Goal: Share content

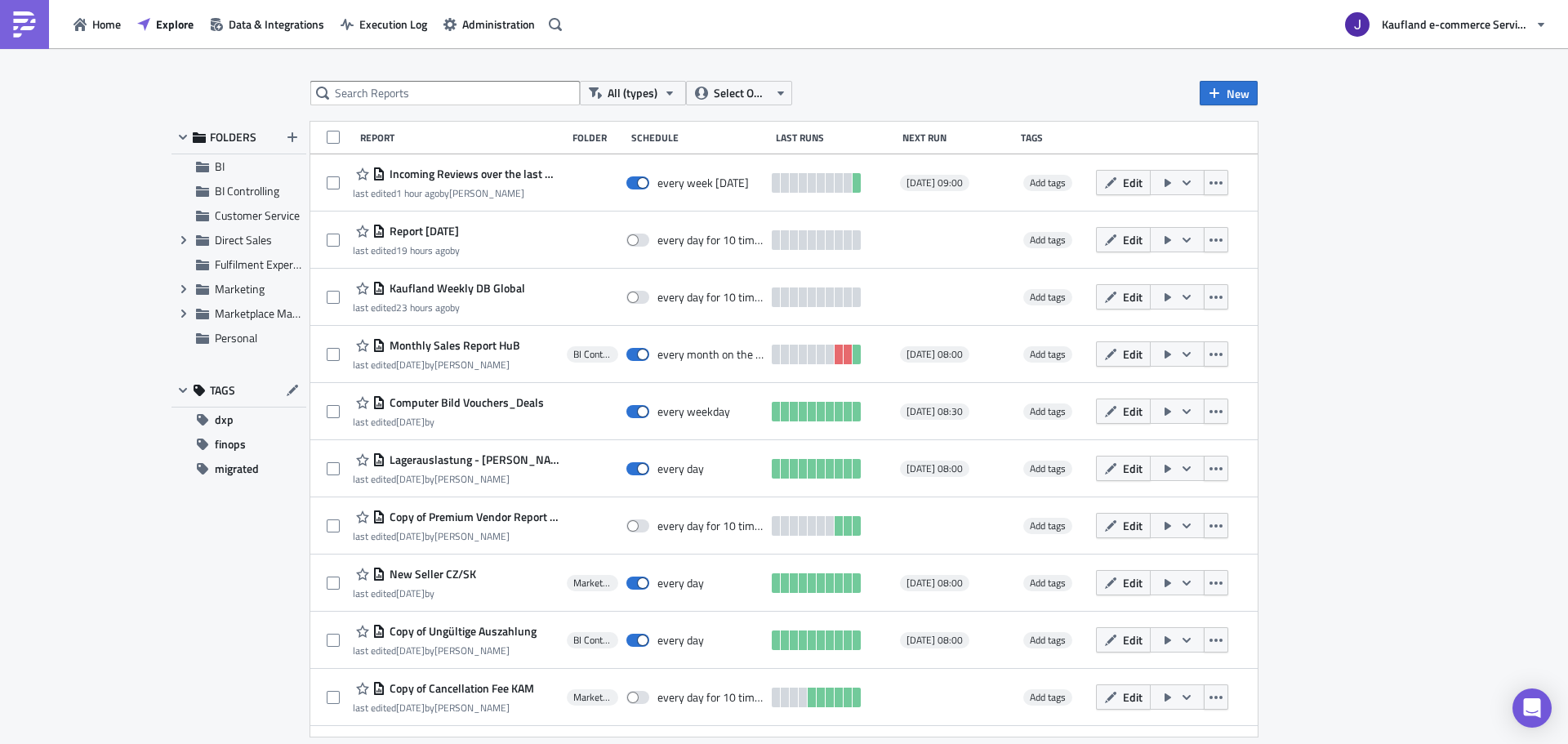
click at [374, 81] on div "All (types) Select Owner New FOLDERS BI BI Controlling Customer Service Expand …" at bounding box center [784, 398] width 1568 height 699
click at [374, 81] on input "text" at bounding box center [445, 93] width 270 height 25
type input "premium"
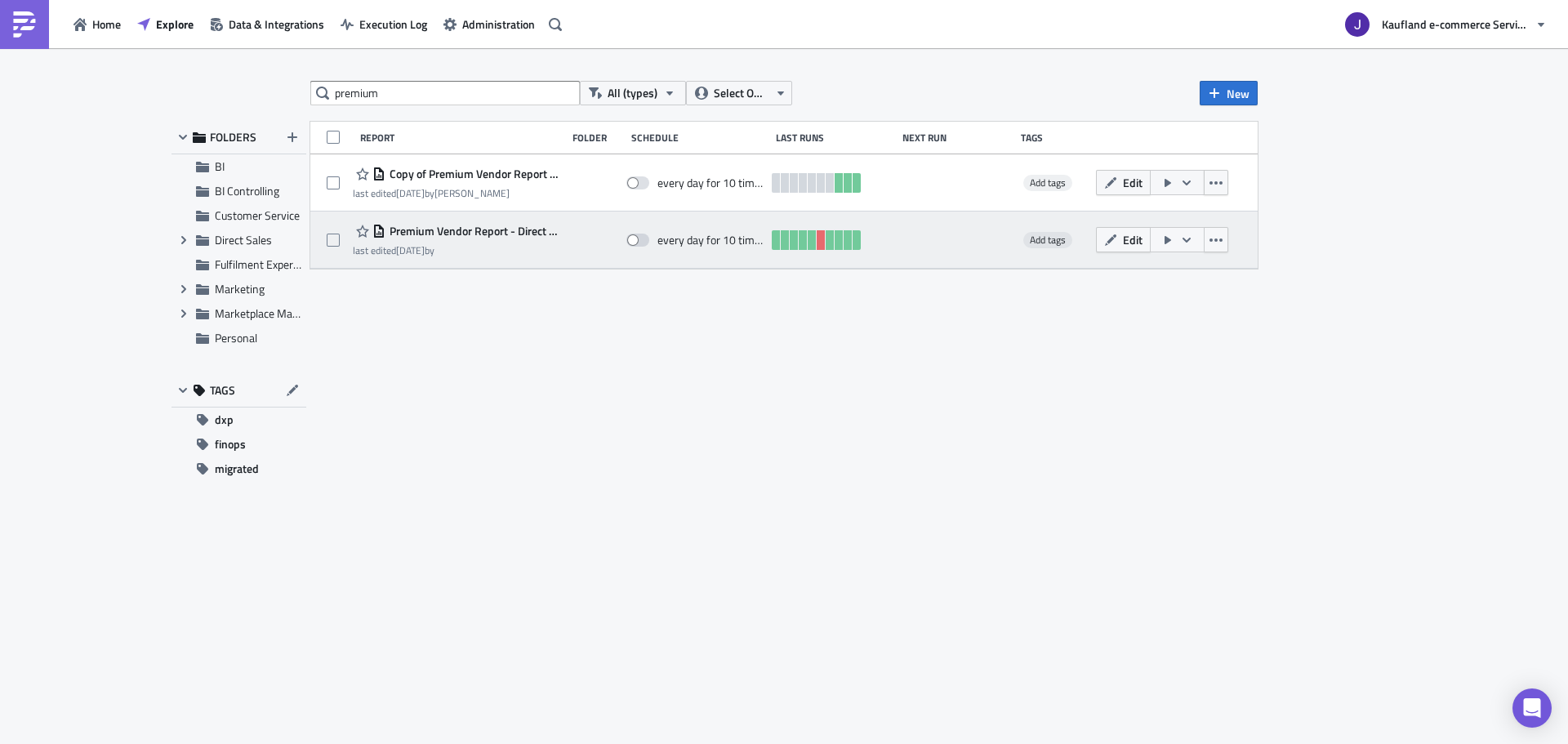
click at [1183, 236] on icon "button" at bounding box center [1187, 240] width 13 height 13
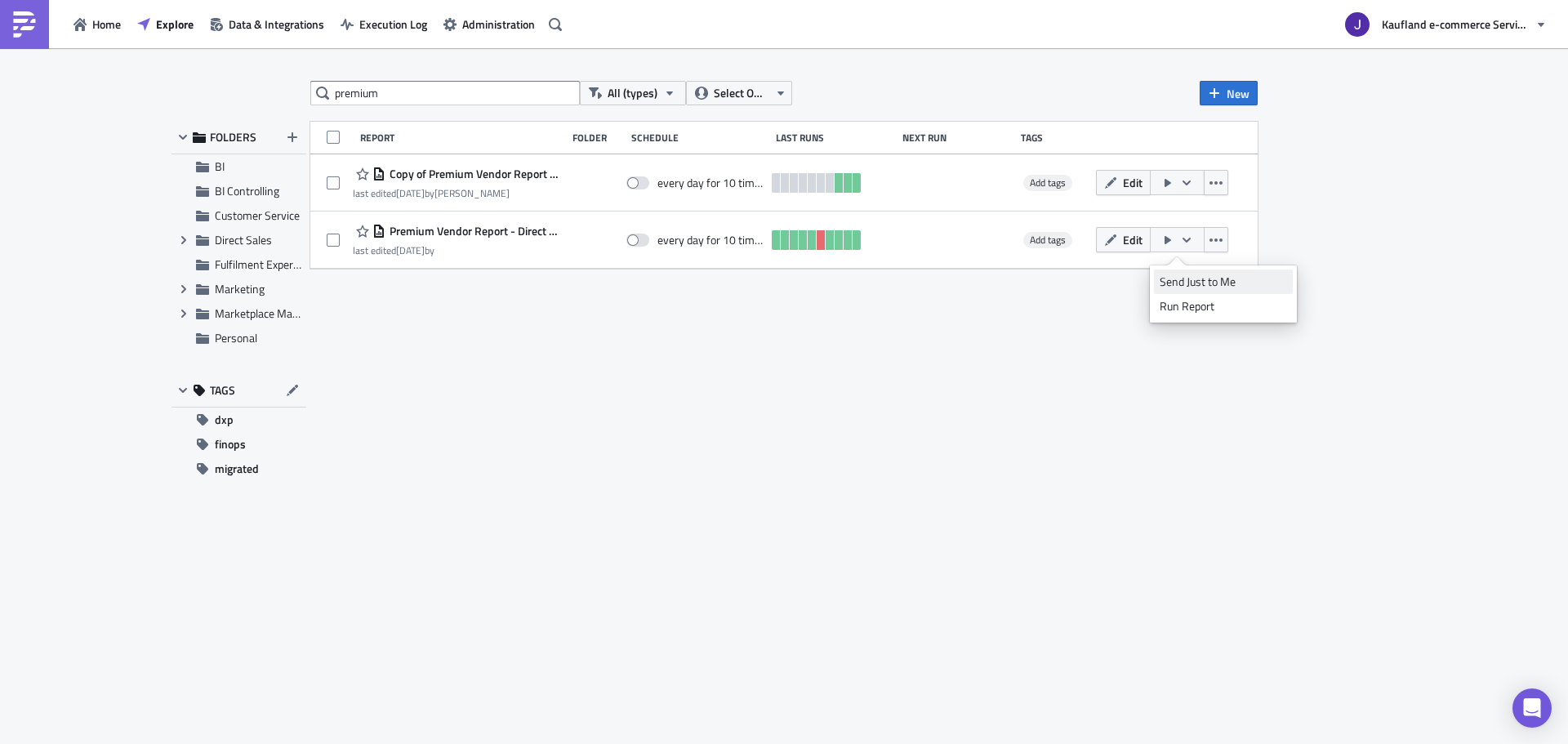
click at [1188, 282] on div "Send Just to Me" at bounding box center [1223, 282] width 127 height 17
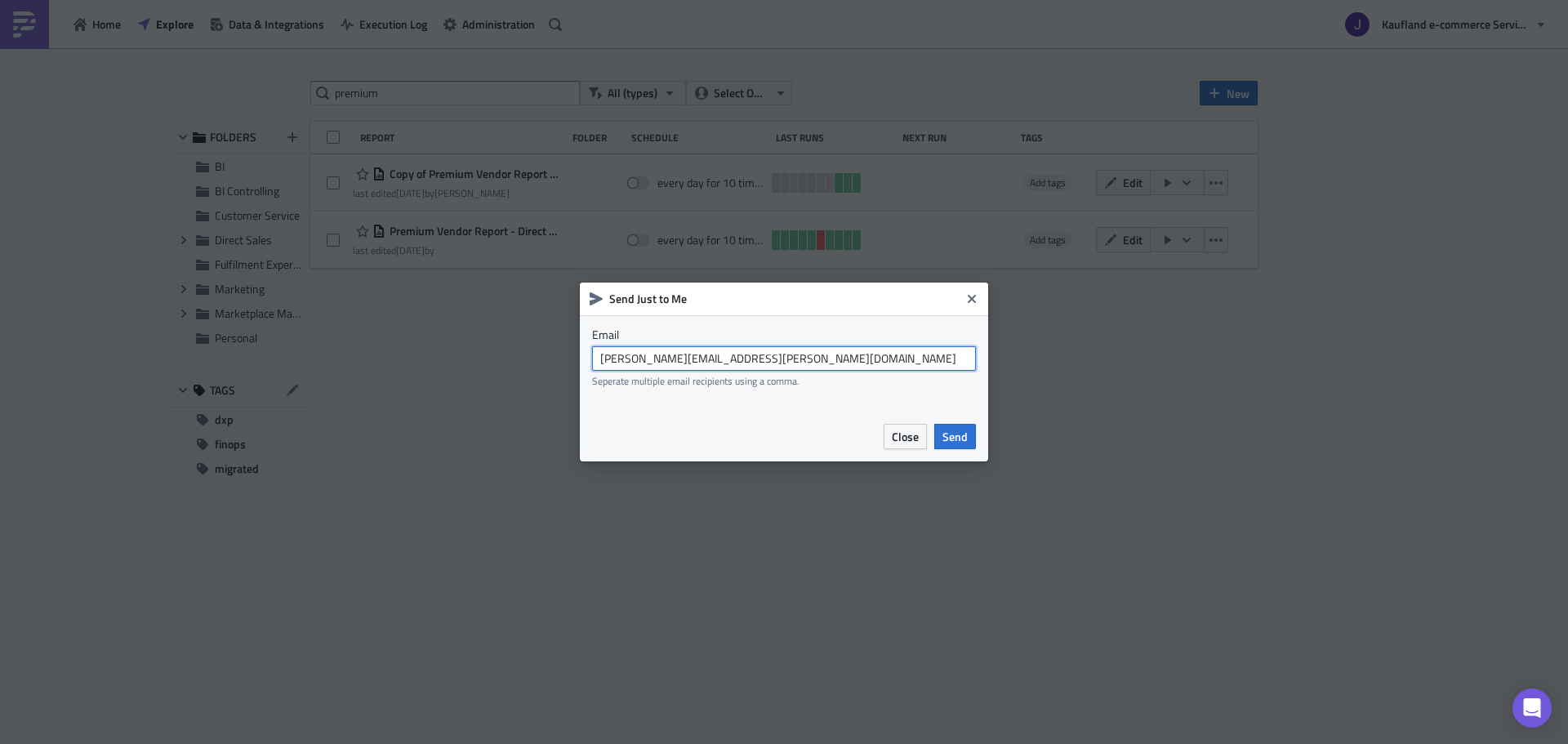
click at [687, 366] on input "[PERSON_NAME][EMAIL_ADDRESS][PERSON_NAME][DOMAIN_NAME]" at bounding box center [784, 359] width 384 height 25
click at [674, 363] on input "[PERSON_NAME][EMAIL_ADDRESS][PERSON_NAME][DOMAIN_NAME]" at bounding box center [784, 359] width 384 height 25
drag, startPoint x: 681, startPoint y: 360, endPoint x: 745, endPoint y: 357, distance: 64.1
click at [737, 358] on input "[EMAIL_ADDRESS][DOMAIN_NAME]" at bounding box center [784, 359] width 384 height 25
click at [754, 357] on input "[EMAIL_ADDRESS][DOMAIN_NAME]" at bounding box center [784, 359] width 384 height 25
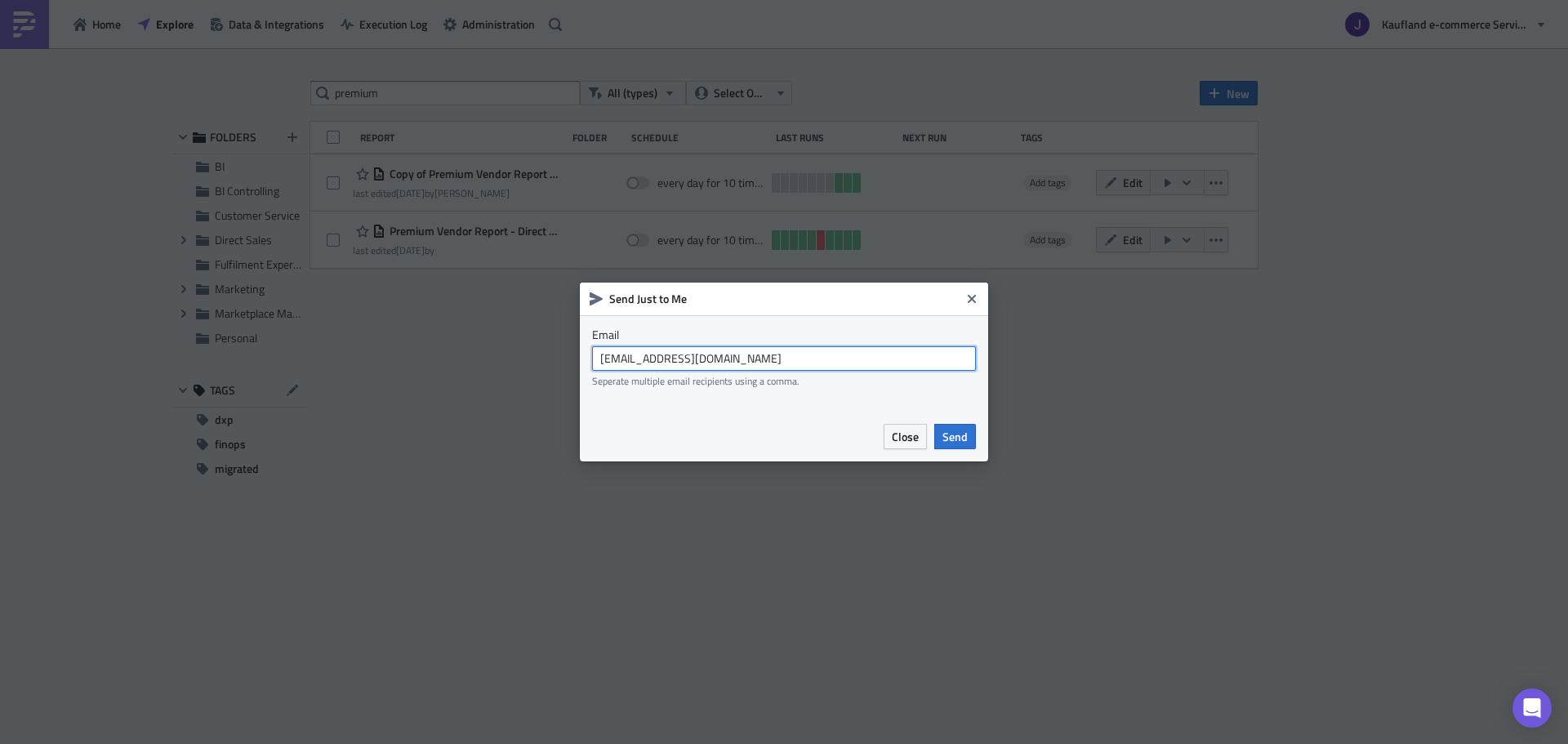
drag, startPoint x: 763, startPoint y: 360, endPoint x: 686, endPoint y: 359, distance: 77.0
click at [686, 359] on input "[EMAIL_ADDRESS][DOMAIN_NAME]" at bounding box center [784, 359] width 384 height 25
type input "[EMAIL_ADDRESS][DOMAIN_NAME]"
click at [954, 437] on span "Send" at bounding box center [955, 437] width 26 height 17
